Goal: Navigation & Orientation: Find specific page/section

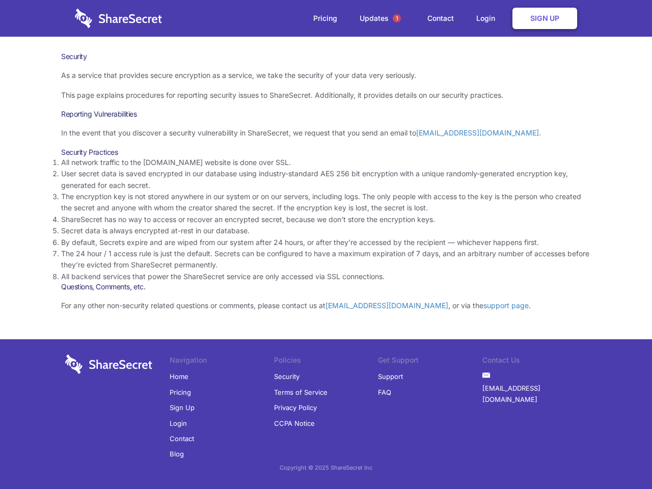
click at [326, 245] on li "By default, Secrets expire and are wiped from our system after 24 hours, or aft…" at bounding box center [326, 242] width 530 height 11
click at [397, 18] on span "1" at bounding box center [397, 18] width 8 height 8
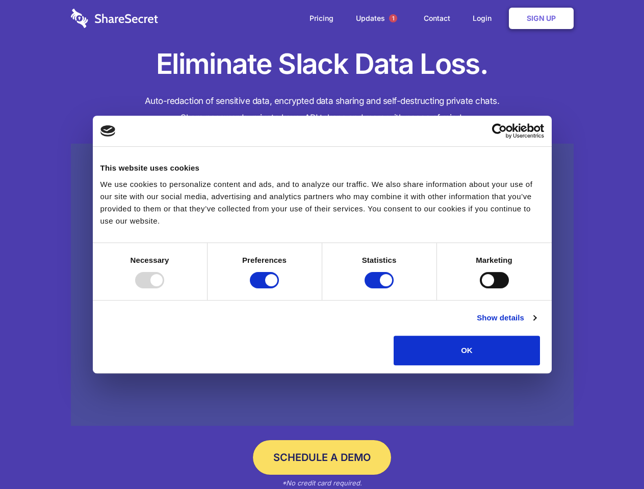
click at [164, 288] on div at bounding box center [149, 280] width 29 height 16
click at [279, 288] on input "Preferences" at bounding box center [264, 280] width 29 height 16
checkbox input "false"
click at [380, 288] on input "Statistics" at bounding box center [378, 280] width 29 height 16
checkbox input "false"
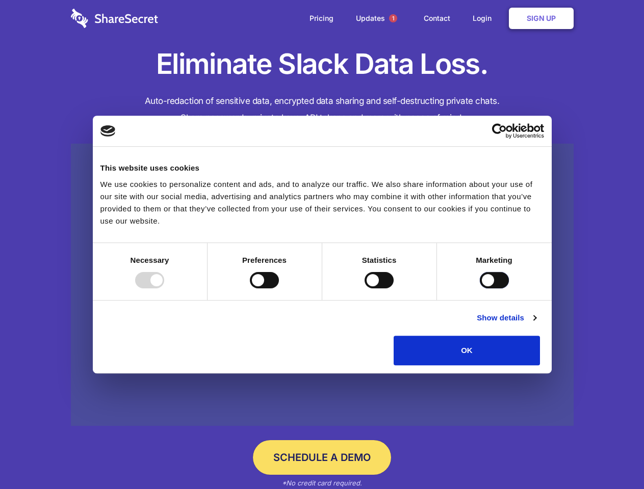
click at [480, 288] on input "Marketing" at bounding box center [494, 280] width 29 height 16
checkbox input "true"
click at [536, 324] on link "Show details" at bounding box center [505, 318] width 59 height 12
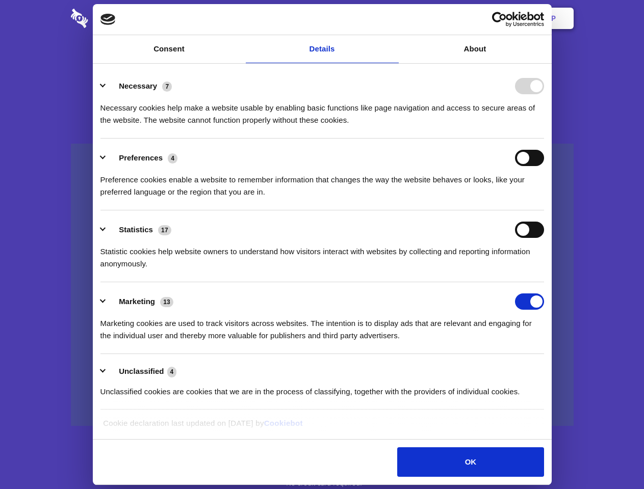
click at [544, 139] on li "Necessary 7 Necessary cookies help make a website usable by enabling basic func…" at bounding box center [321, 103] width 443 height 72
click at [392, 18] on span "1" at bounding box center [393, 18] width 8 height 8
